Goal: Task Accomplishment & Management: Use online tool/utility

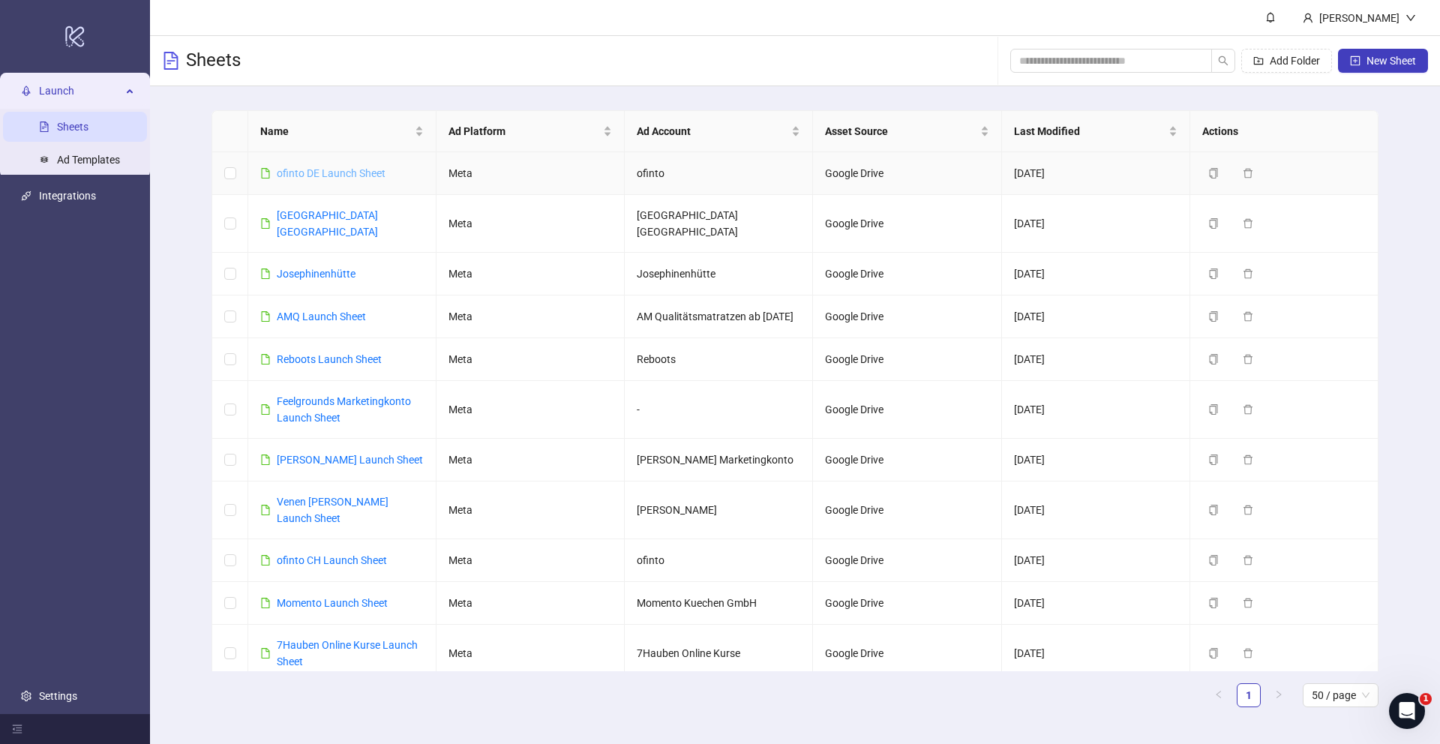
click at [338, 175] on link "ofinto DE Launch Sheet" at bounding box center [331, 173] width 109 height 12
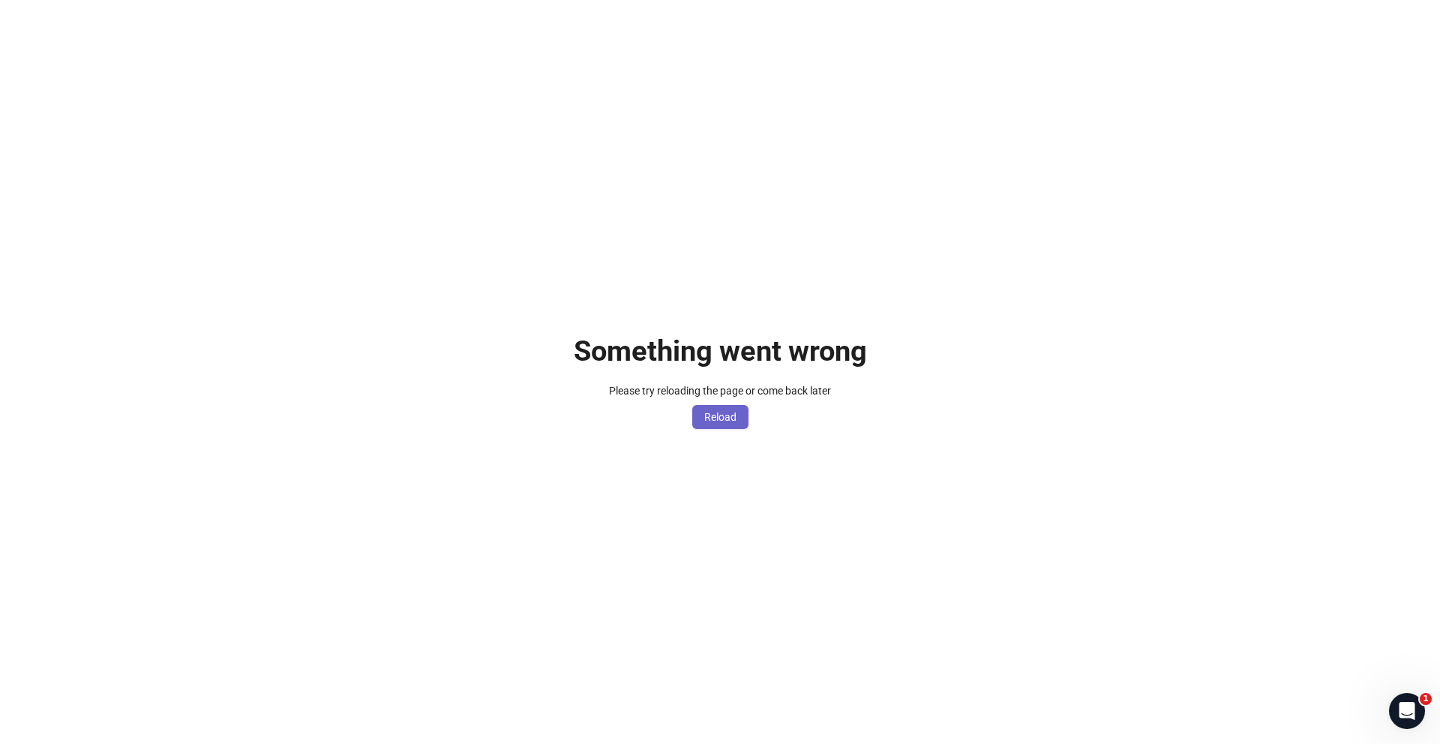
click at [732, 420] on span "Reload" at bounding box center [720, 417] width 32 height 12
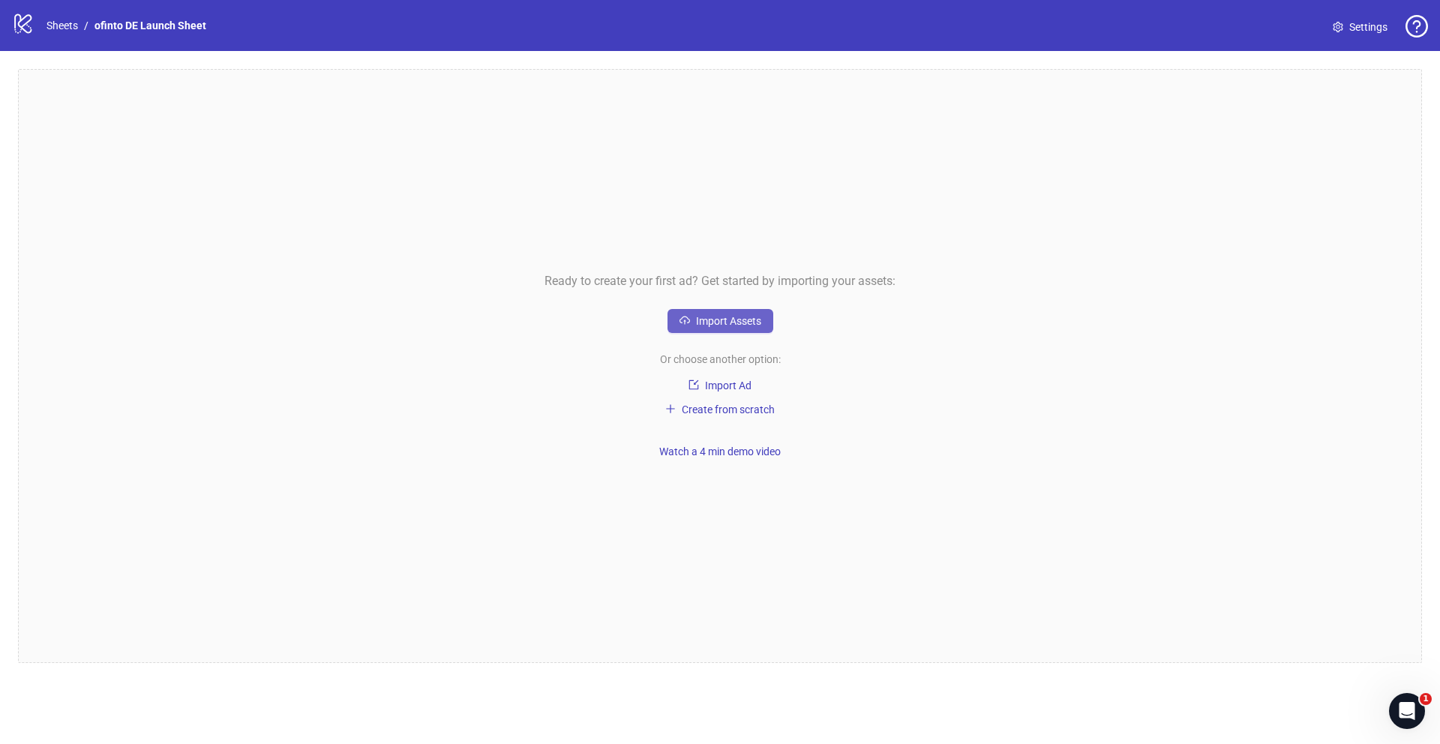
click at [712, 322] on span "Import Assets" at bounding box center [728, 321] width 65 height 12
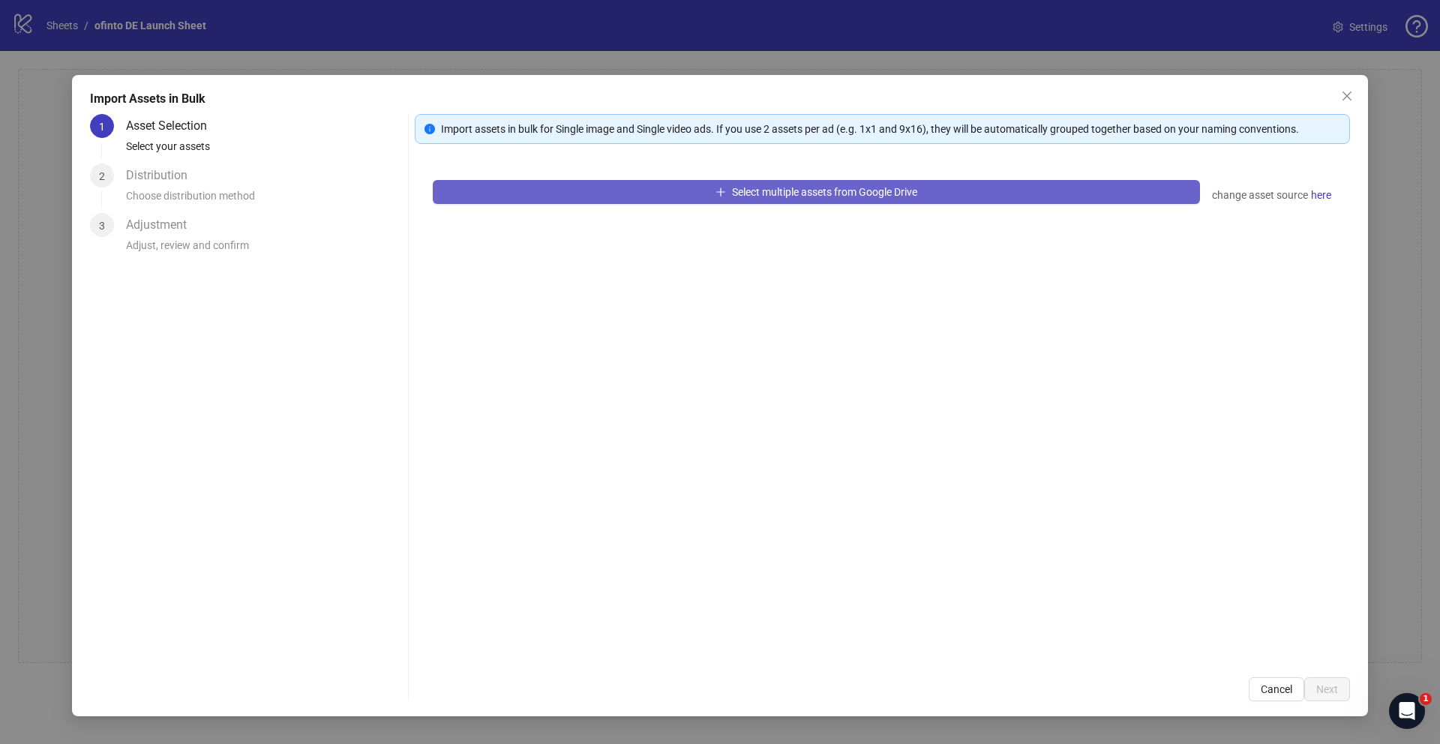
click at [781, 187] on span "Select multiple assets from Google Drive" at bounding box center [824, 192] width 185 height 12
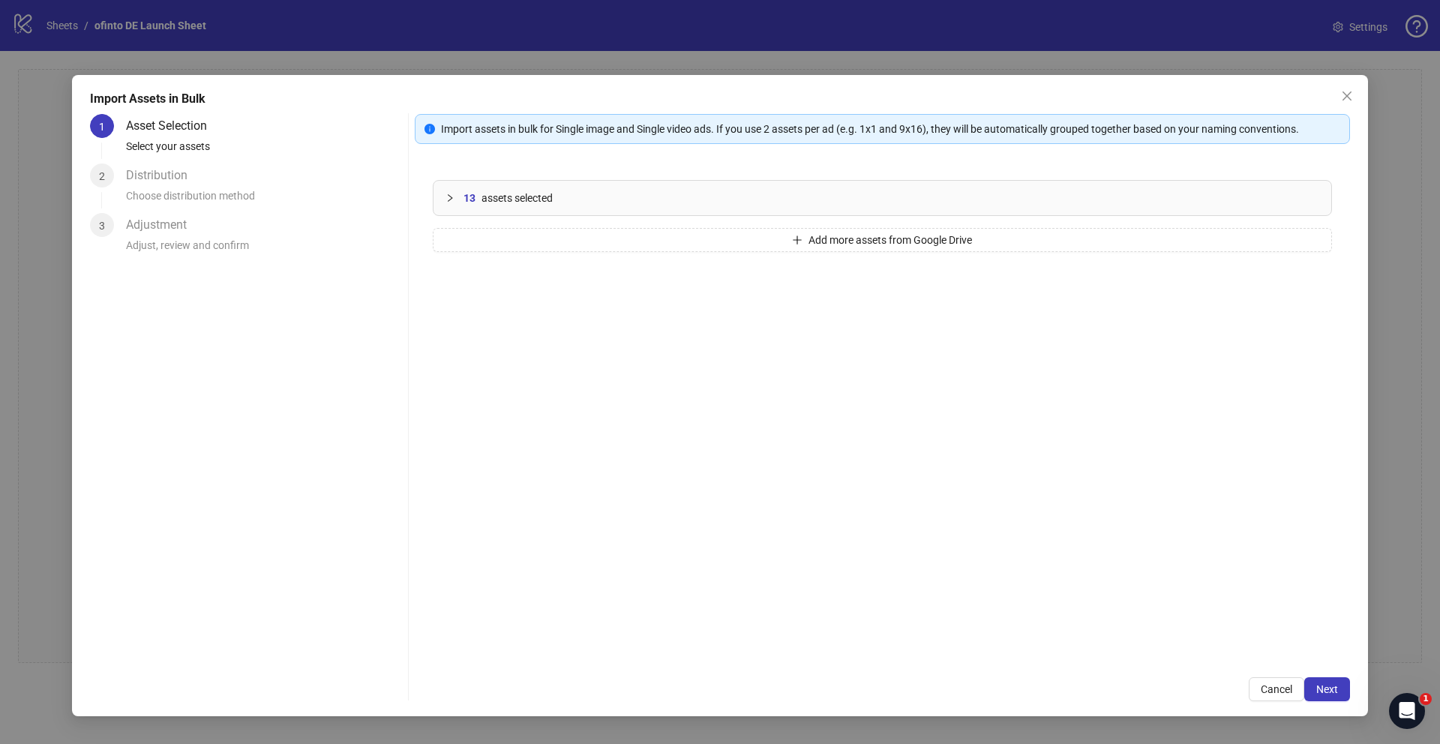
click at [456, 197] on div at bounding box center [454, 198] width 18 height 16
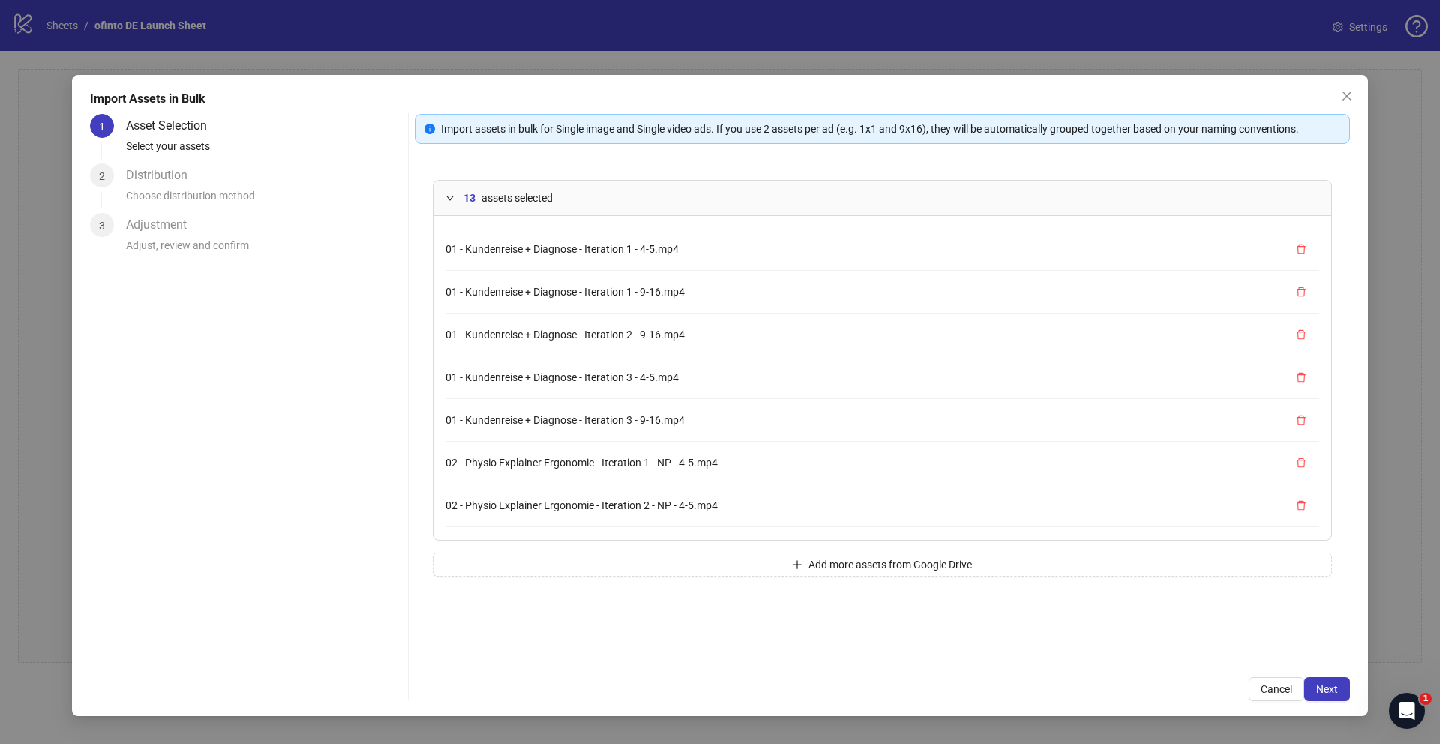
scroll to position [255, 0]
click at [1320, 688] on span "Next" at bounding box center [1327, 689] width 22 height 12
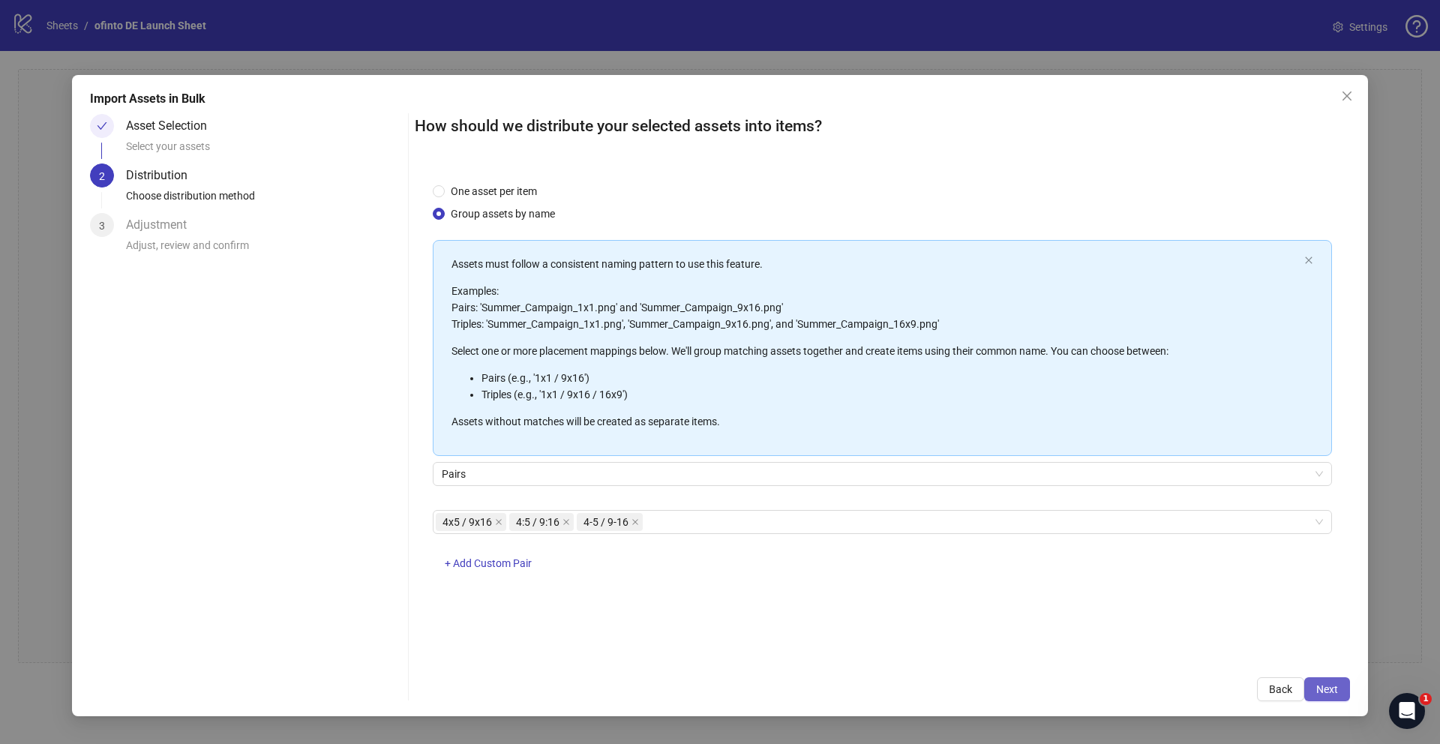
click at [1338, 694] on button "Next" at bounding box center [1327, 689] width 46 height 24
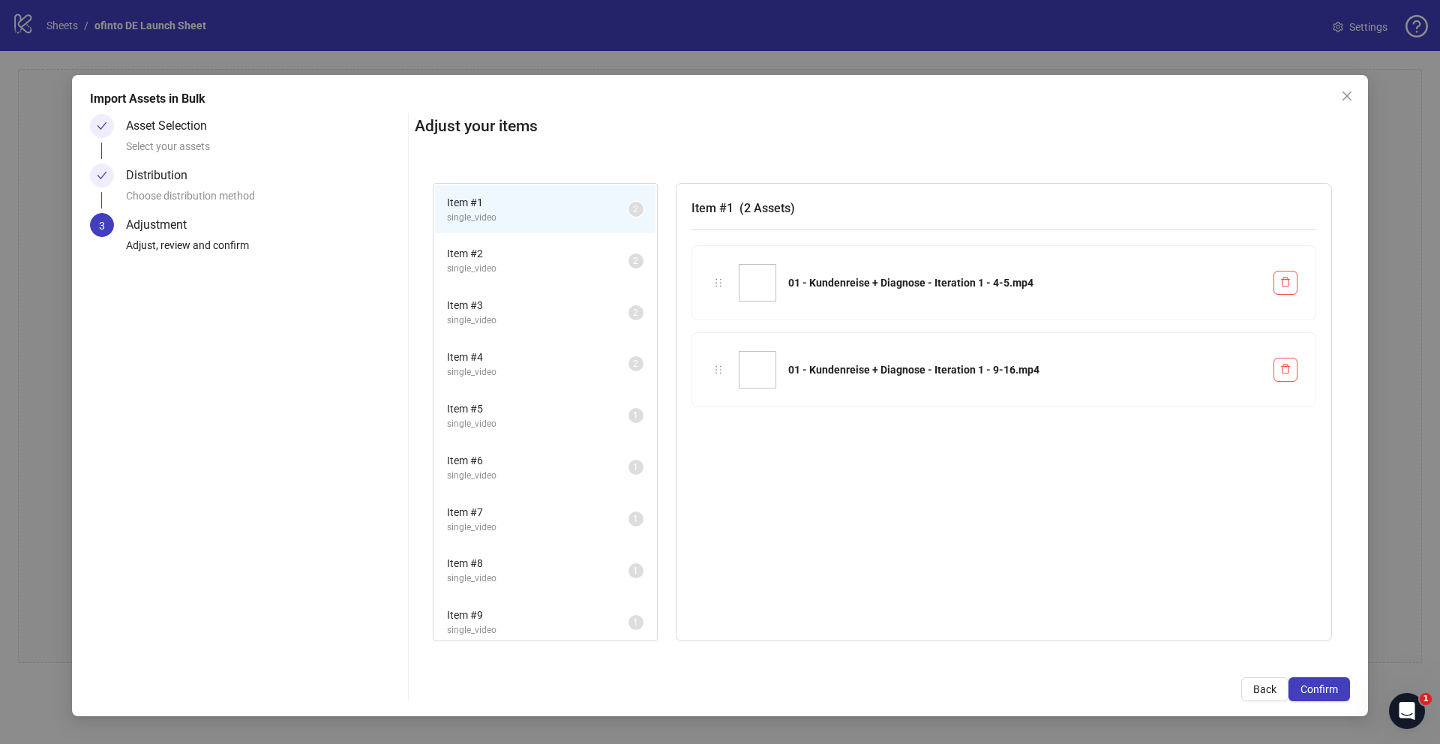
scroll to position [7, 0]
click at [1308, 693] on span "Confirm" at bounding box center [1318, 689] width 37 height 12
